Goal: Transaction & Acquisition: Purchase product/service

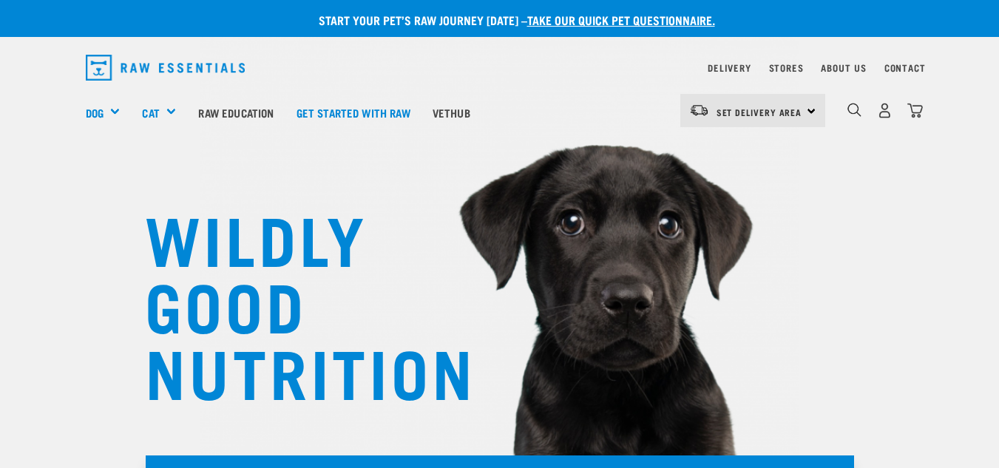
click at [55, 317] on div "WILDLY GOOD NUTRITION" at bounding box center [499, 251] width 999 height 503
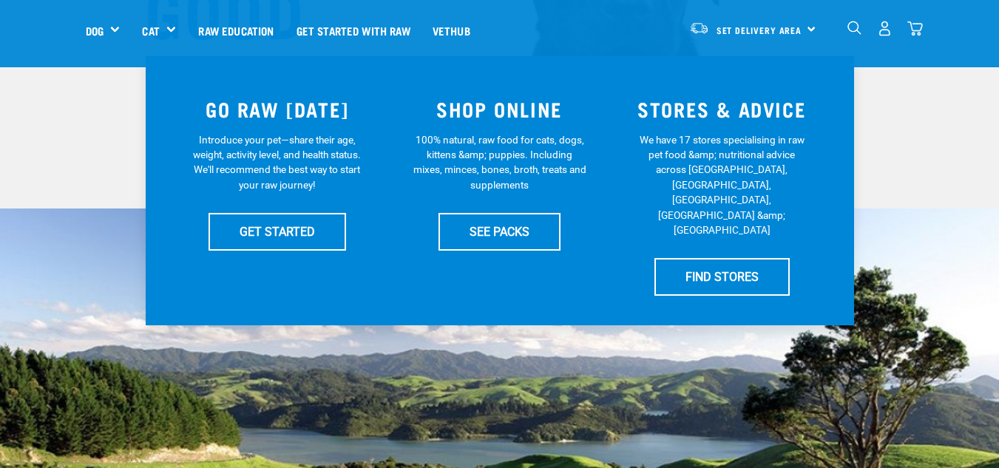
scroll to position [296, 0]
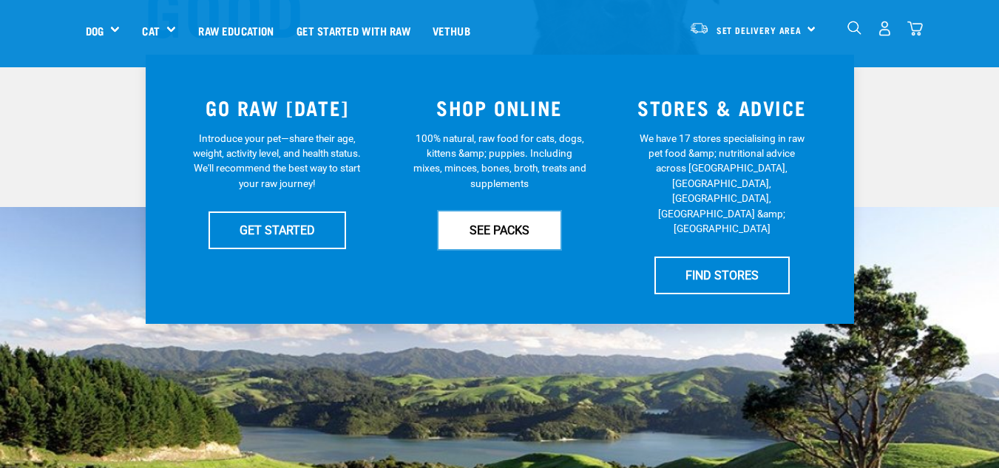
click at [476, 241] on link "SEE PACKS" at bounding box center [500, 230] width 122 height 37
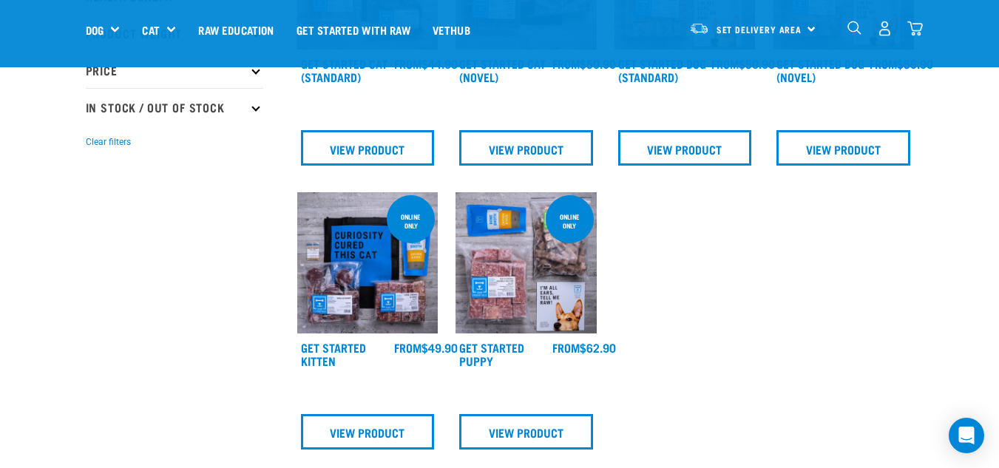
scroll to position [310, 0]
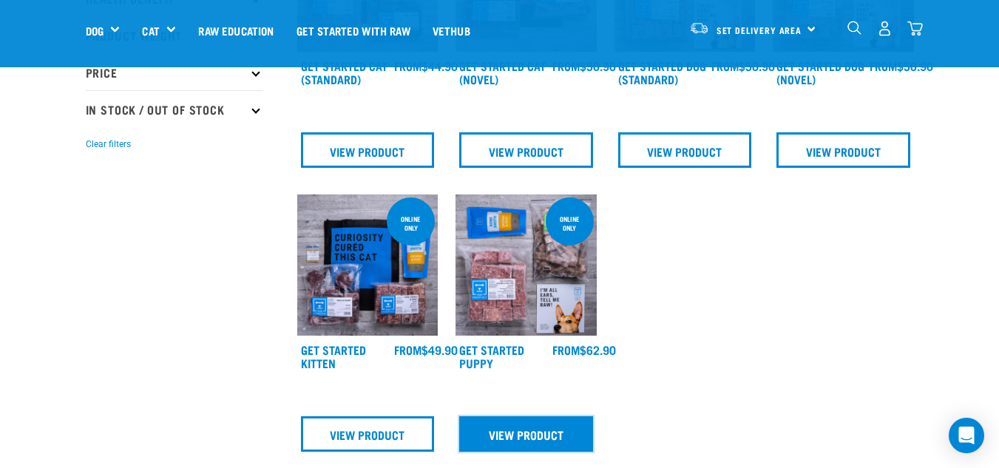
click at [560, 442] on link "View Product" at bounding box center [526, 435] width 134 height 36
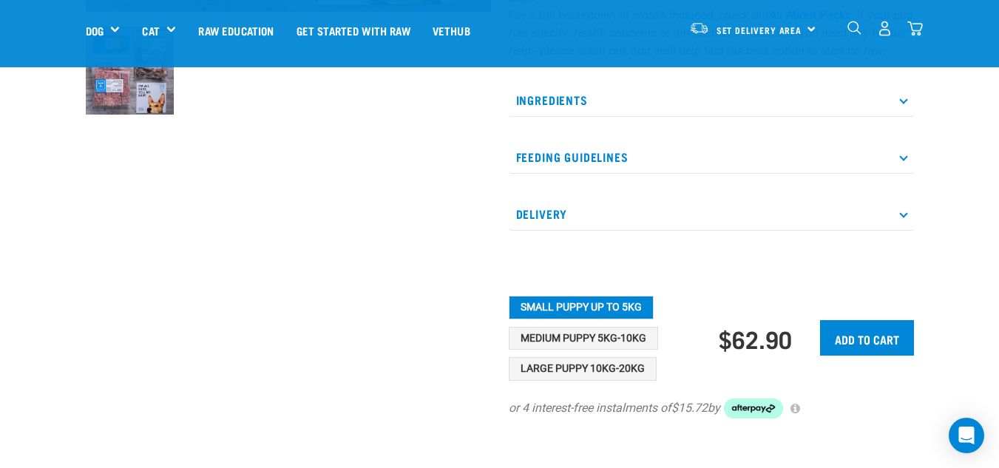
scroll to position [503, 0]
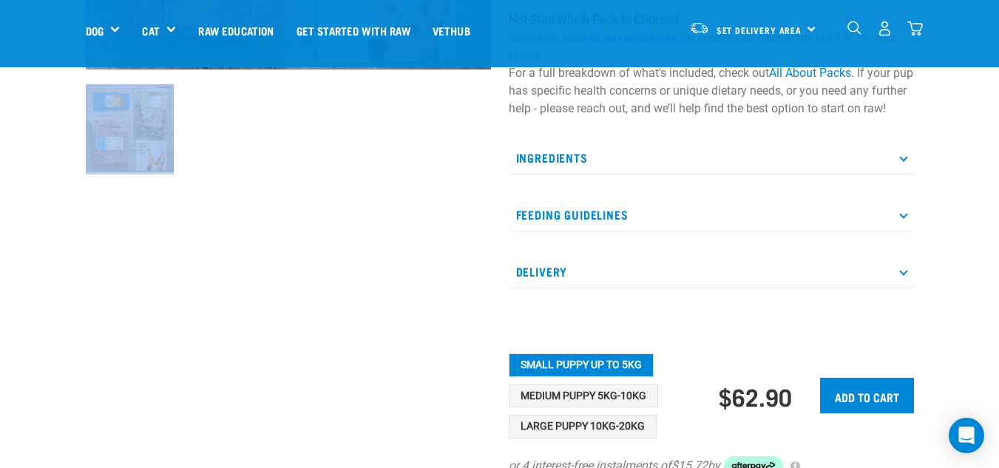
click at [27, 280] on div "Start your pet’s raw journey [DATE] – take our quick pet questionnaire. Deliver…" at bounding box center [499, 46] width 999 height 980
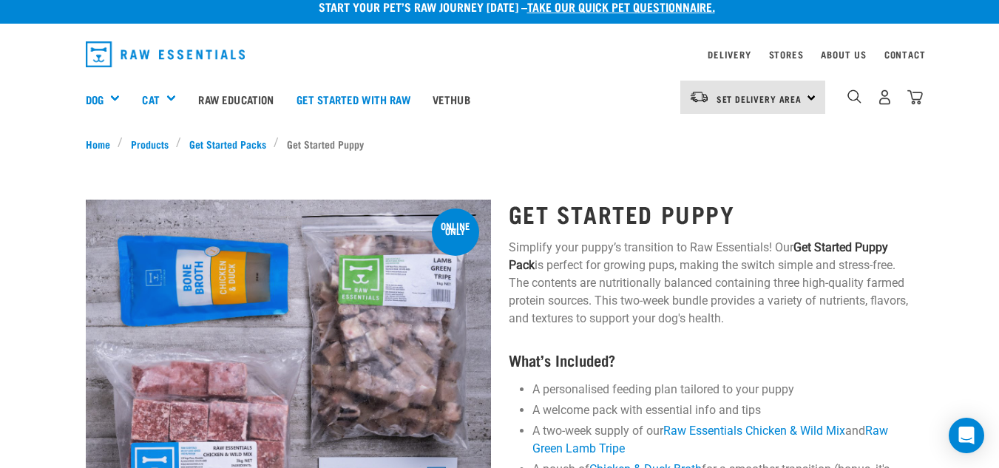
scroll to position [0, 0]
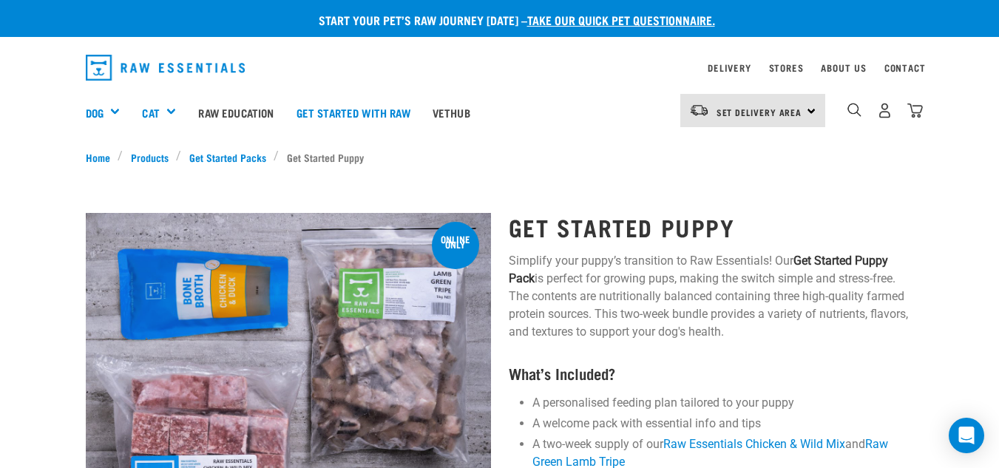
click at [811, 109] on div "Set Delivery Area North Island South Island" at bounding box center [753, 110] width 145 height 33
click at [763, 150] on link "[GEOGRAPHIC_DATA]" at bounding box center [752, 152] width 142 height 33
click at [813, 112] on div "[GEOGRAPHIC_DATA] [GEOGRAPHIC_DATA]" at bounding box center [753, 110] width 145 height 33
click at [859, 147] on div "×" at bounding box center [499, 145] width 999 height 7
drag, startPoint x: 769, startPoint y: 163, endPoint x: 613, endPoint y: 130, distance: 159.5
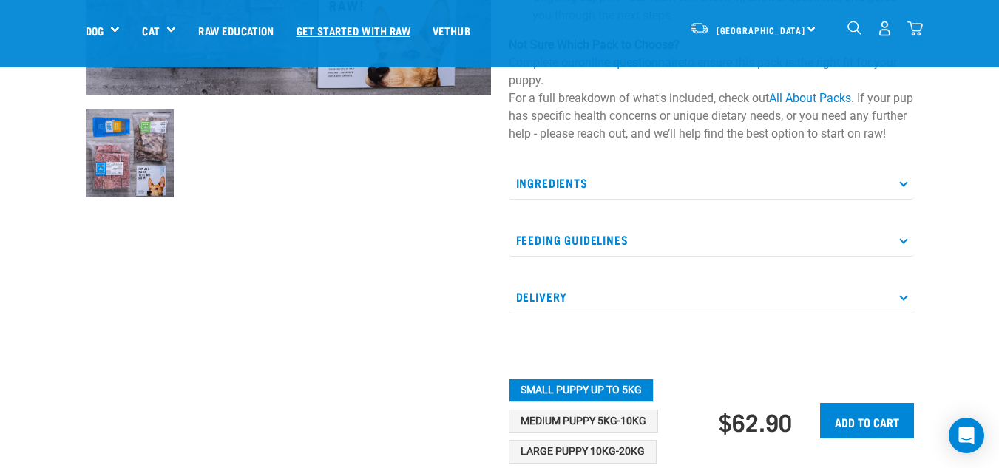
scroll to position [456, 0]
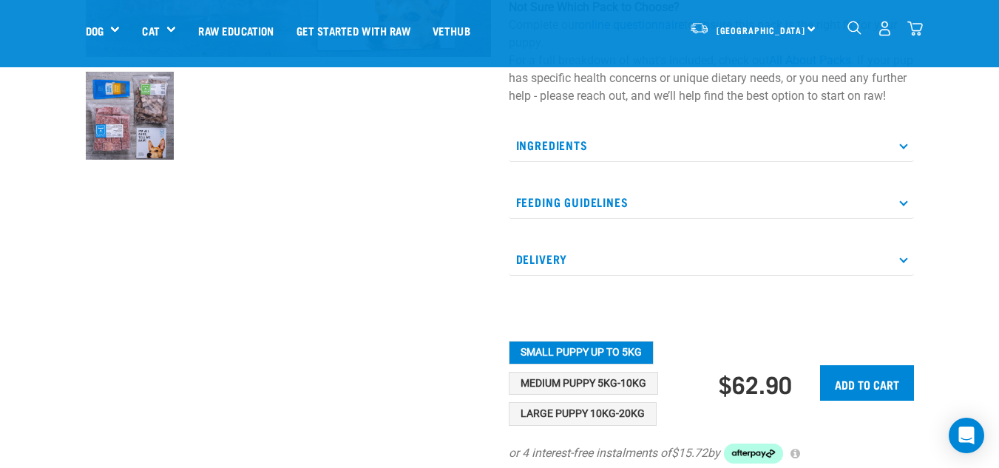
click at [625, 217] on p "Feeding Guidelines" at bounding box center [711, 202] width 405 height 33
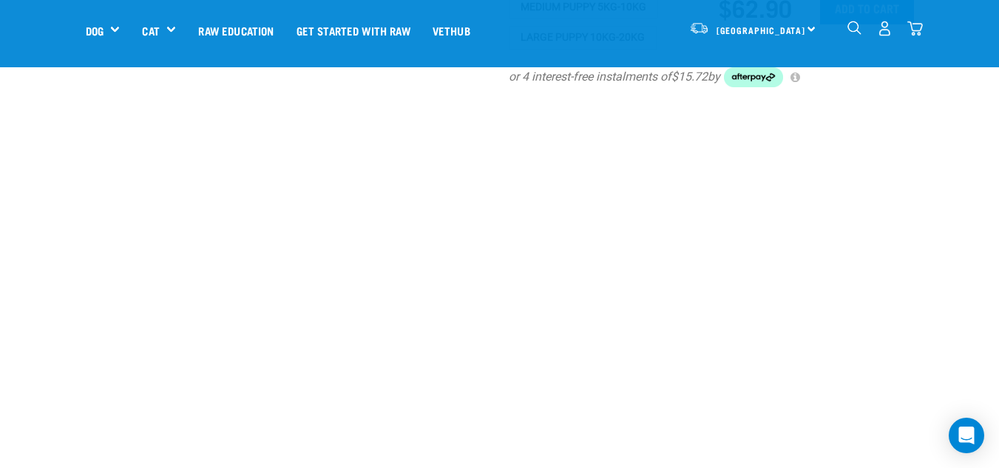
scroll to position [1285, 0]
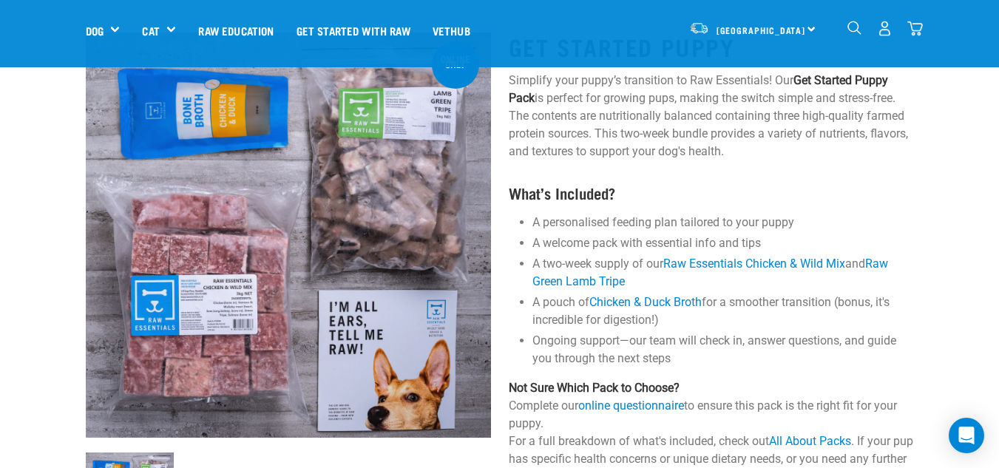
click at [616, 261] on li "A two-week supply of our Raw Essentials Chicken & Wild Mix and Raw Green Lamb T…" at bounding box center [724, 273] width 382 height 36
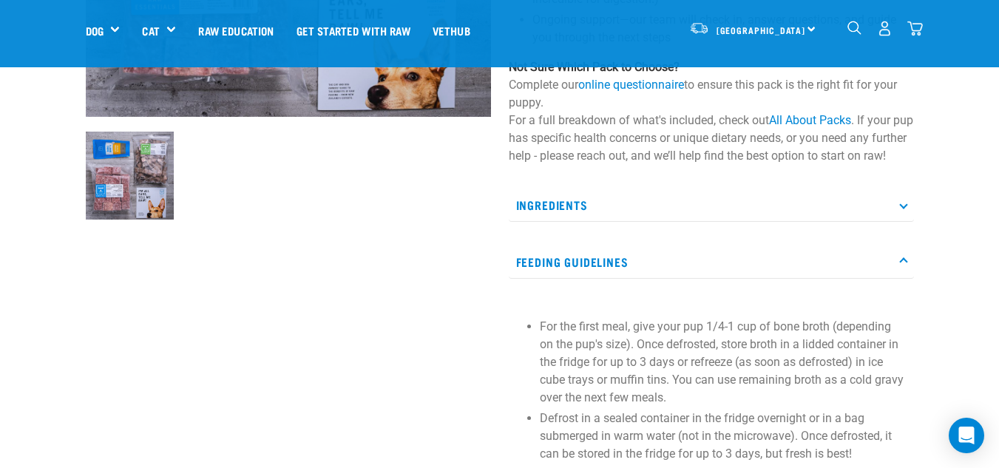
scroll to position [397, 0]
click at [980, 318] on div "Start your pet’s raw journey today – take our quick pet questionnaire. Delivery…" at bounding box center [499, 318] width 999 height 1430
